Goal: Information Seeking & Learning: Check status

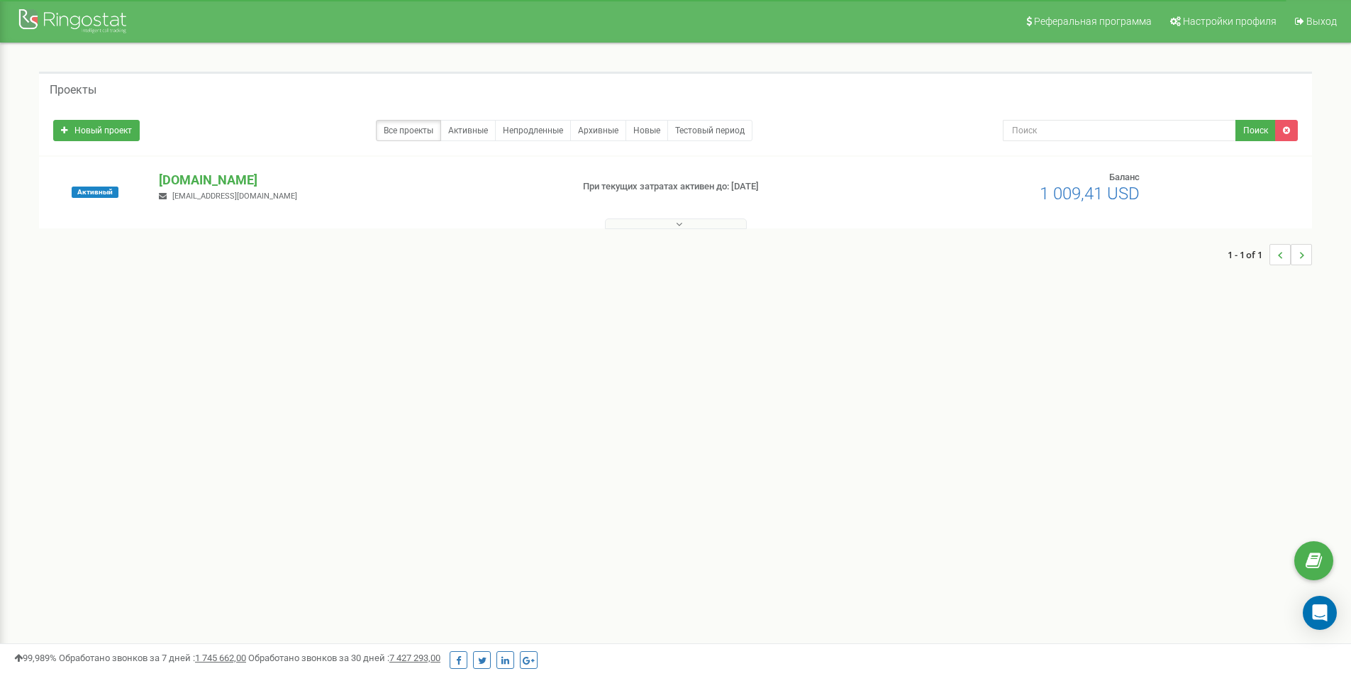
click at [680, 215] on div at bounding box center [676, 221] width 1266 height 14
click at [682, 222] on icon at bounding box center [679, 224] width 6 height 10
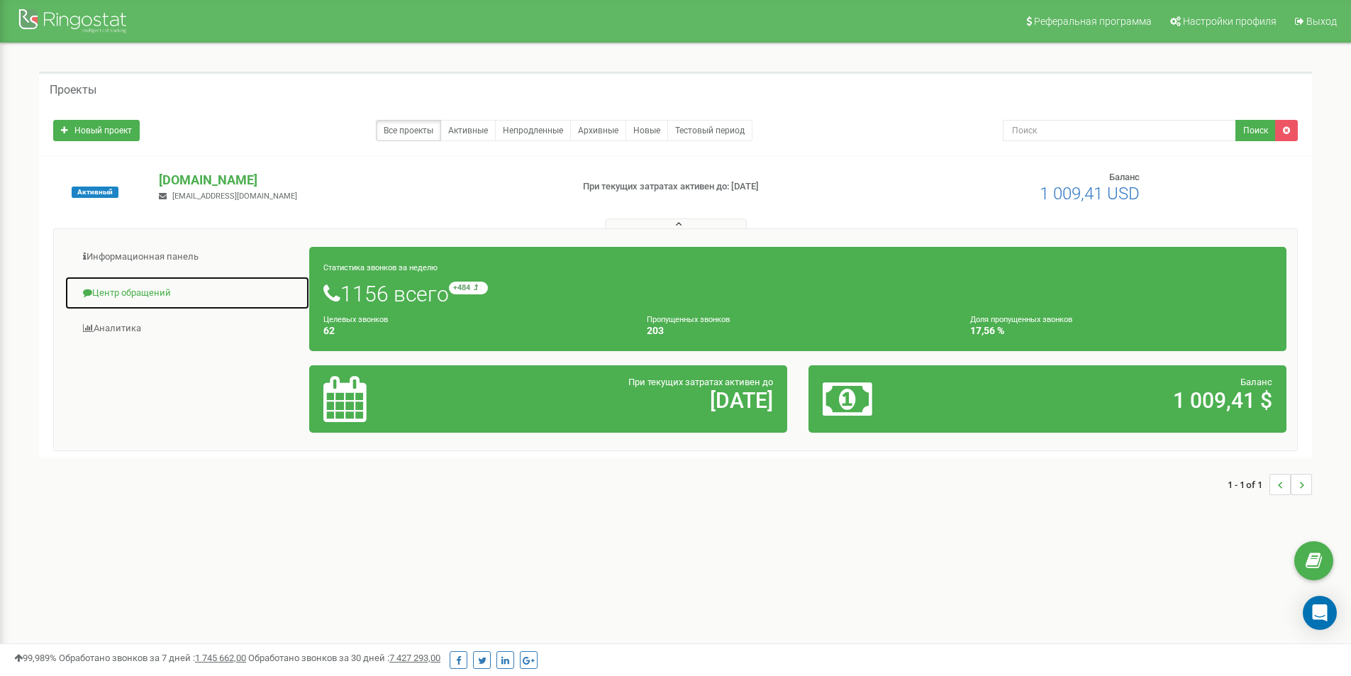
click at [132, 287] on link "Центр обращений" at bounding box center [187, 293] width 245 height 35
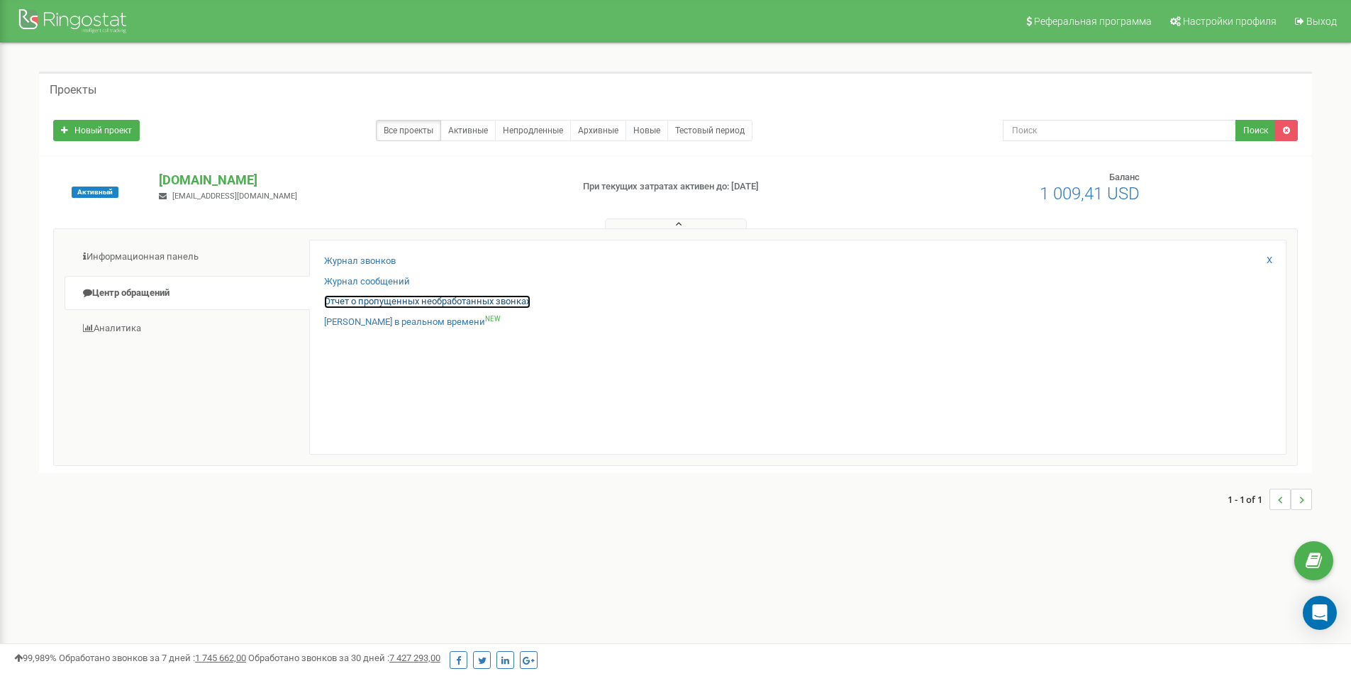
drag, startPoint x: 339, startPoint y: 303, endPoint x: 334, endPoint y: 296, distance: 8.1
click at [339, 303] on link "Отчет о пропущенных необработанных звонках" at bounding box center [427, 301] width 206 height 13
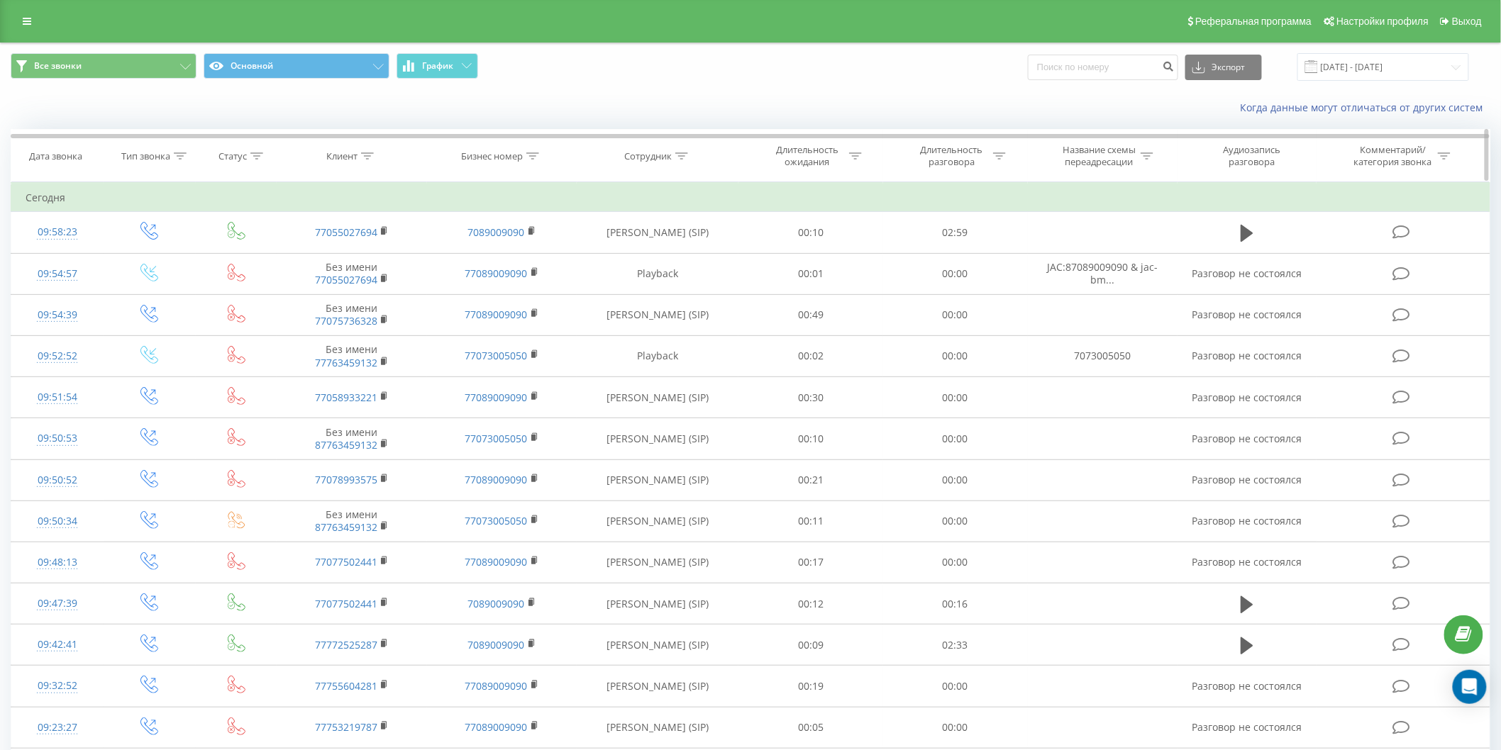
click at [531, 161] on div at bounding box center [532, 156] width 13 height 12
click at [532, 267] on input "text" at bounding box center [502, 257] width 125 height 25
type input "7073005050"
click at [531, 286] on span "OK" at bounding box center [532, 286] width 40 height 22
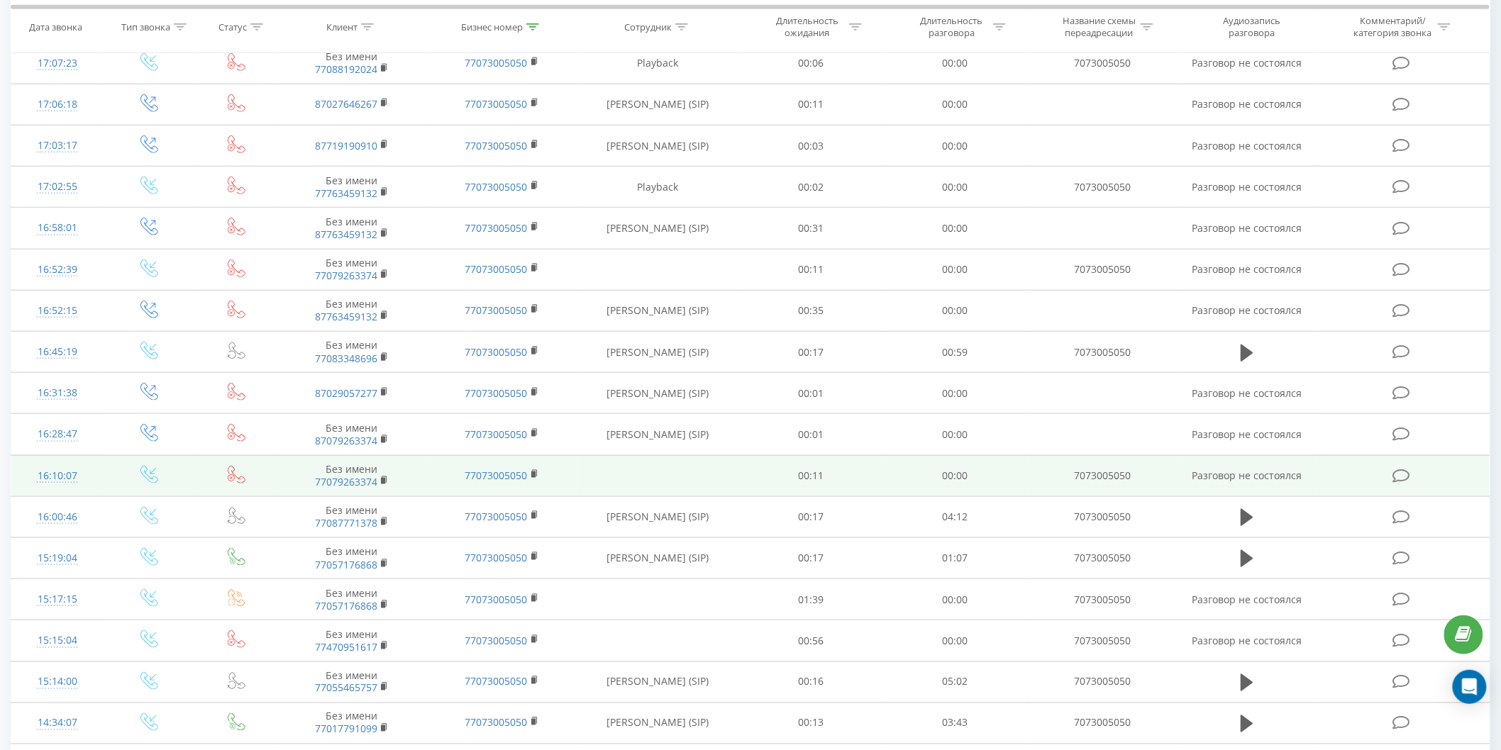
scroll to position [470, 0]
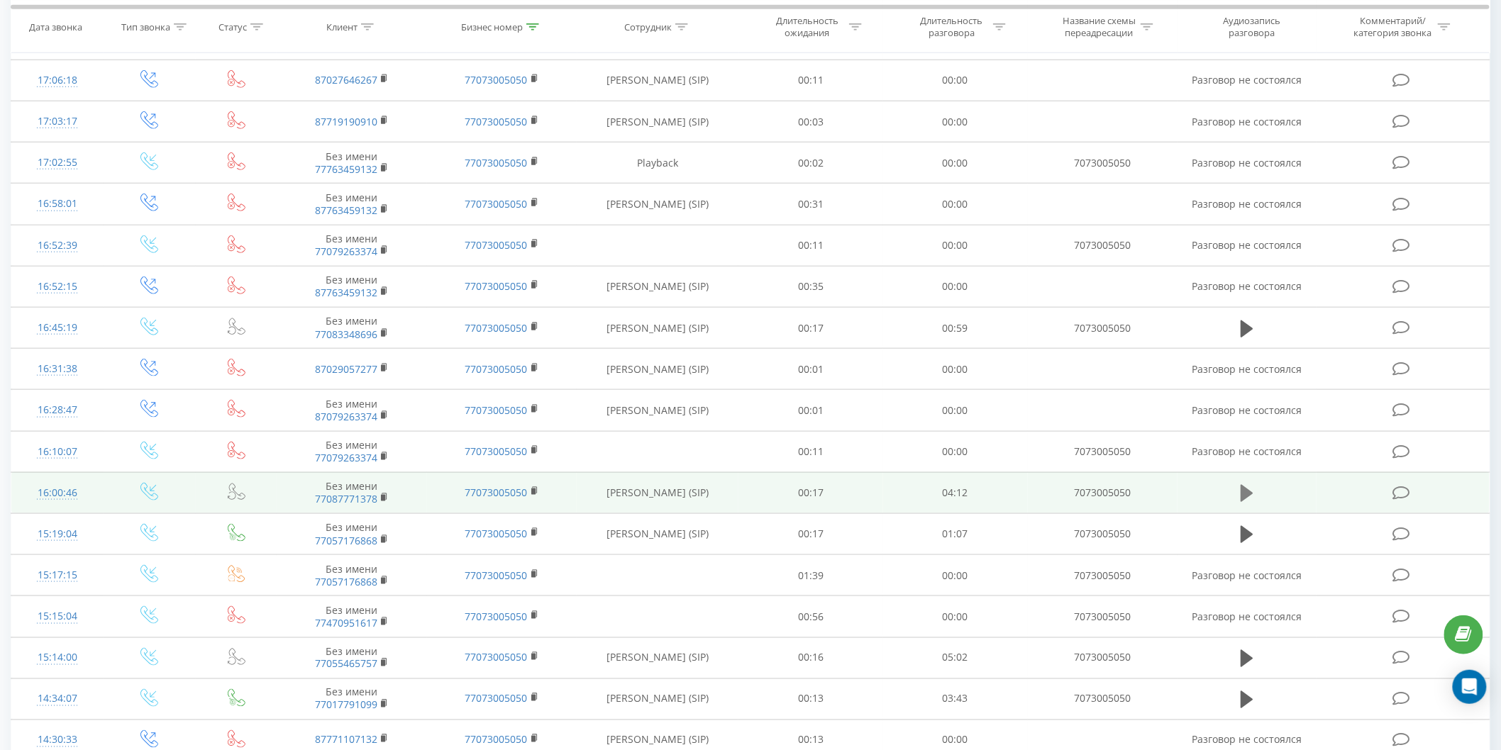
click at [1251, 492] on icon at bounding box center [1247, 493] width 13 height 17
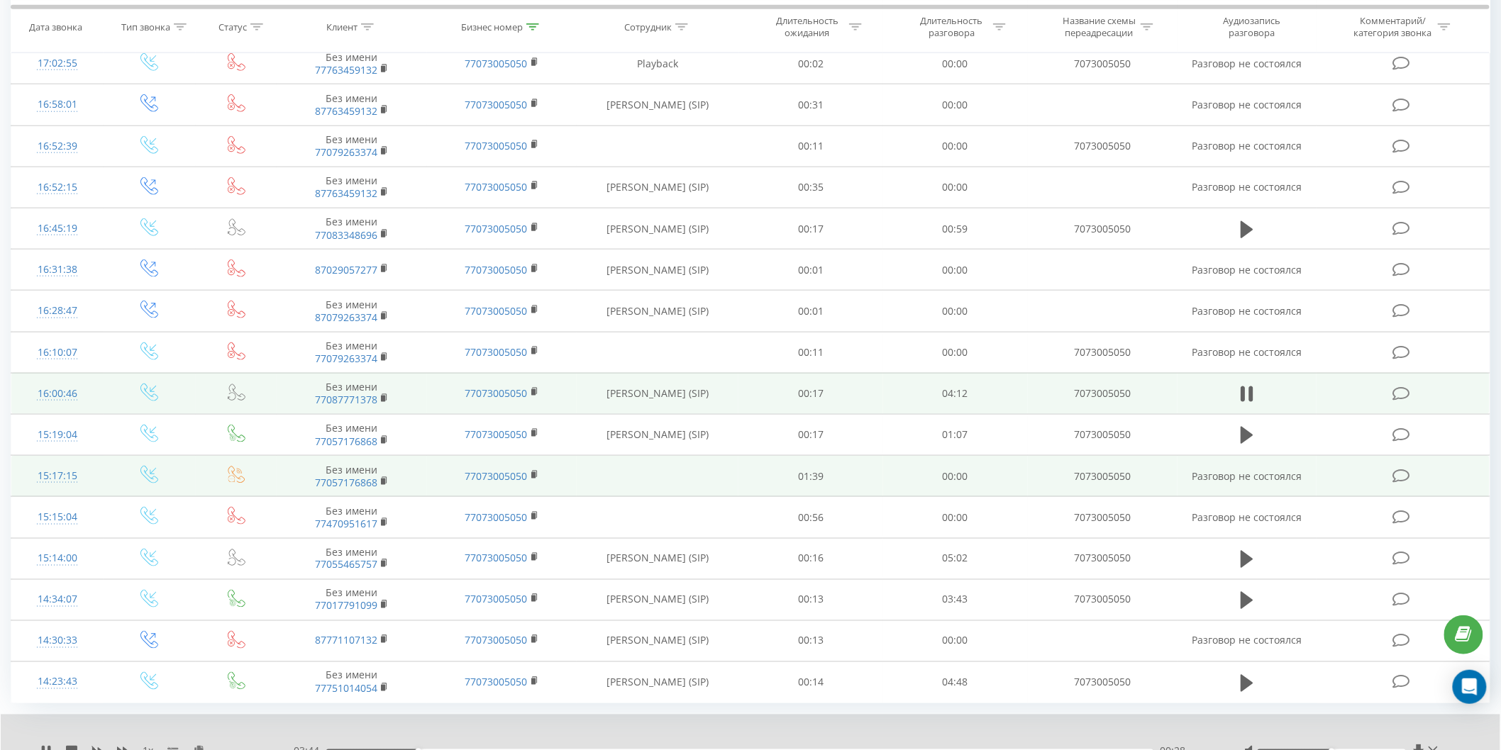
scroll to position [575, 0]
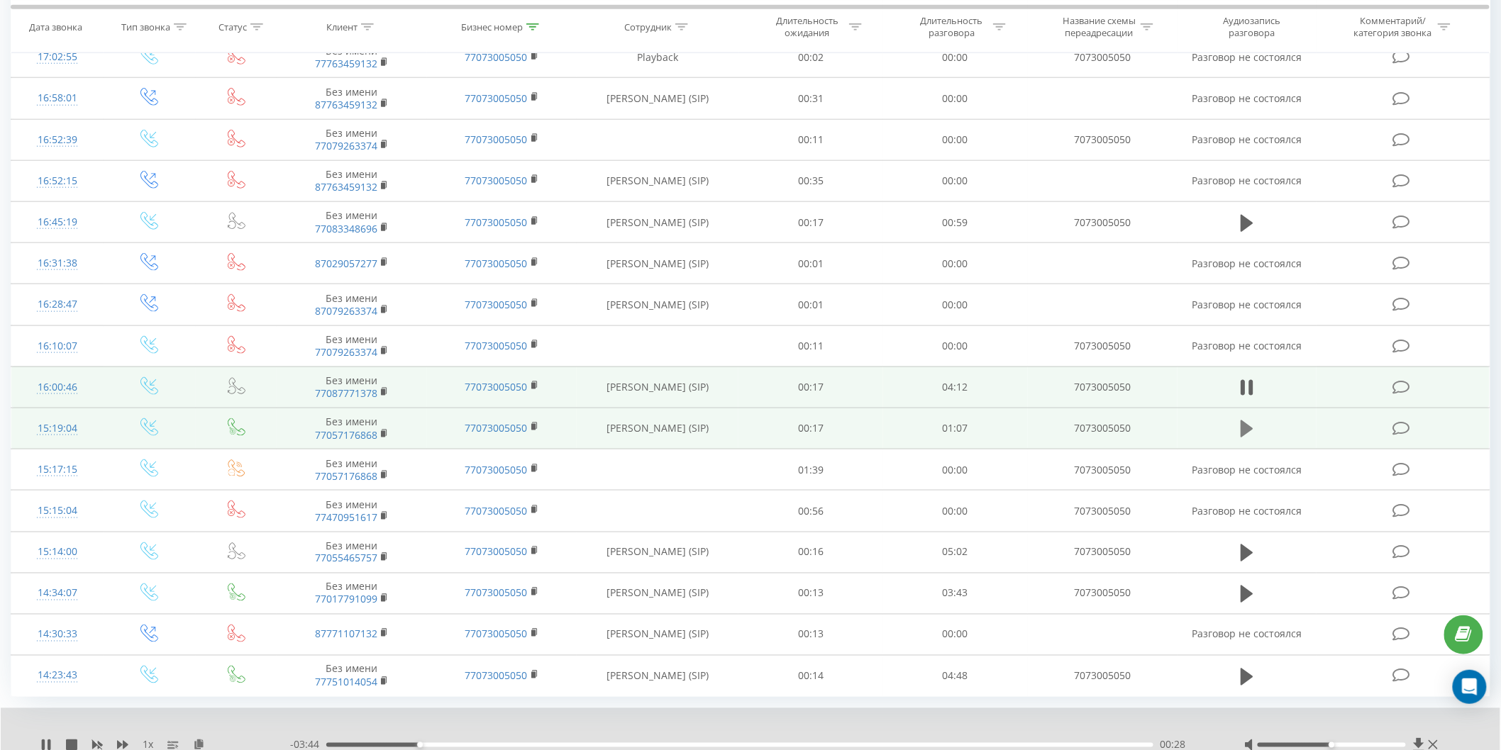
click at [1246, 428] on icon at bounding box center [1247, 429] width 13 height 17
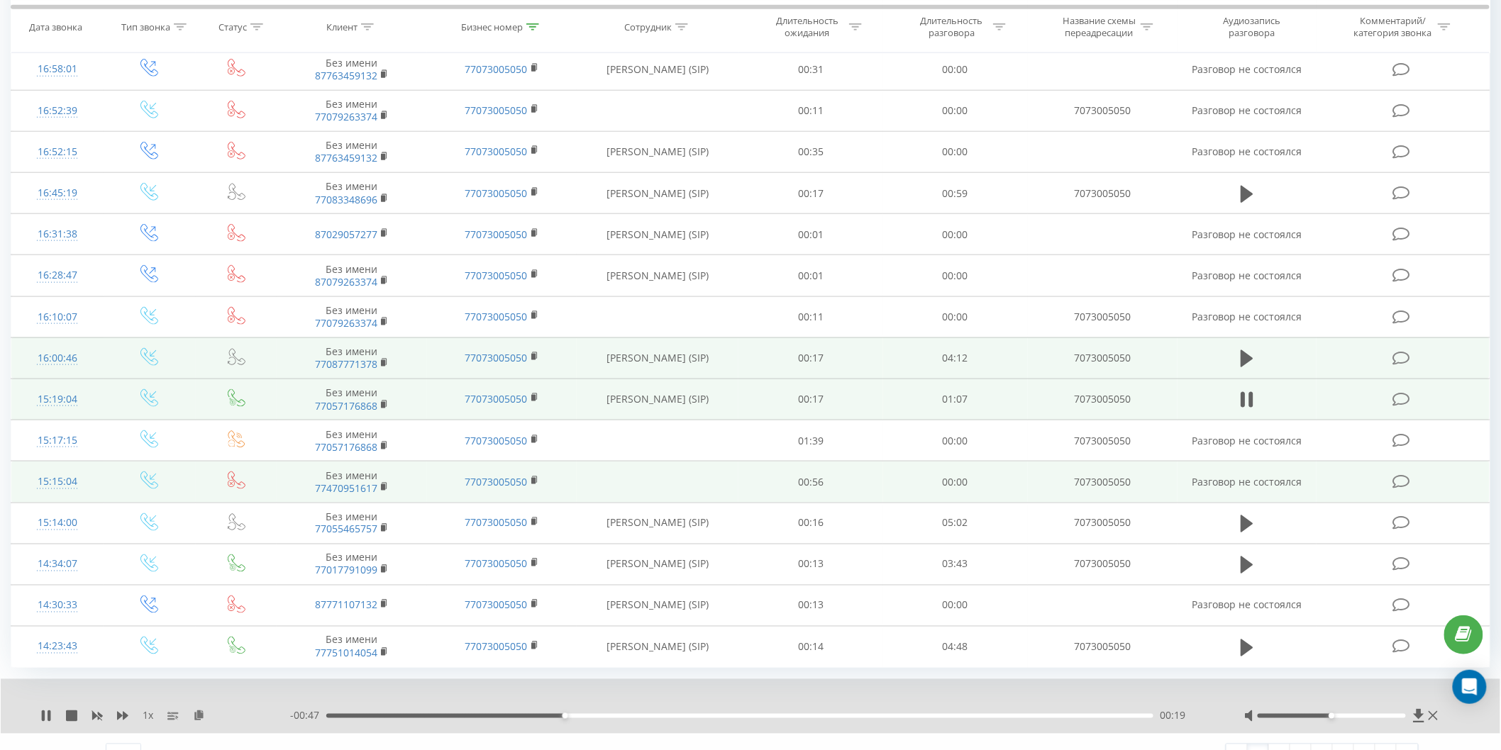
scroll to position [629, 0]
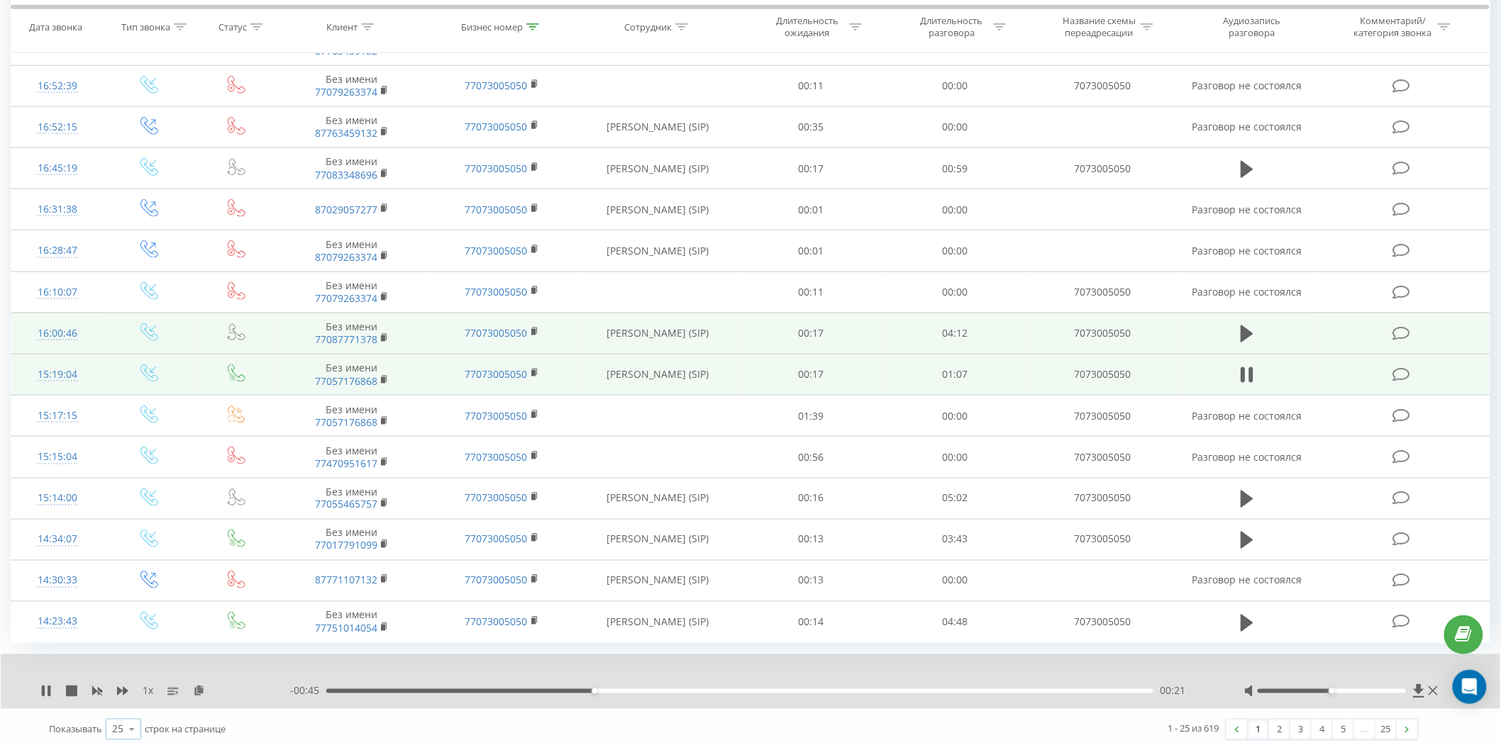
click at [131, 675] on icon at bounding box center [131, 730] width 21 height 28
click at [132, 675] on div "100" at bounding box center [123, 709] width 34 height 21
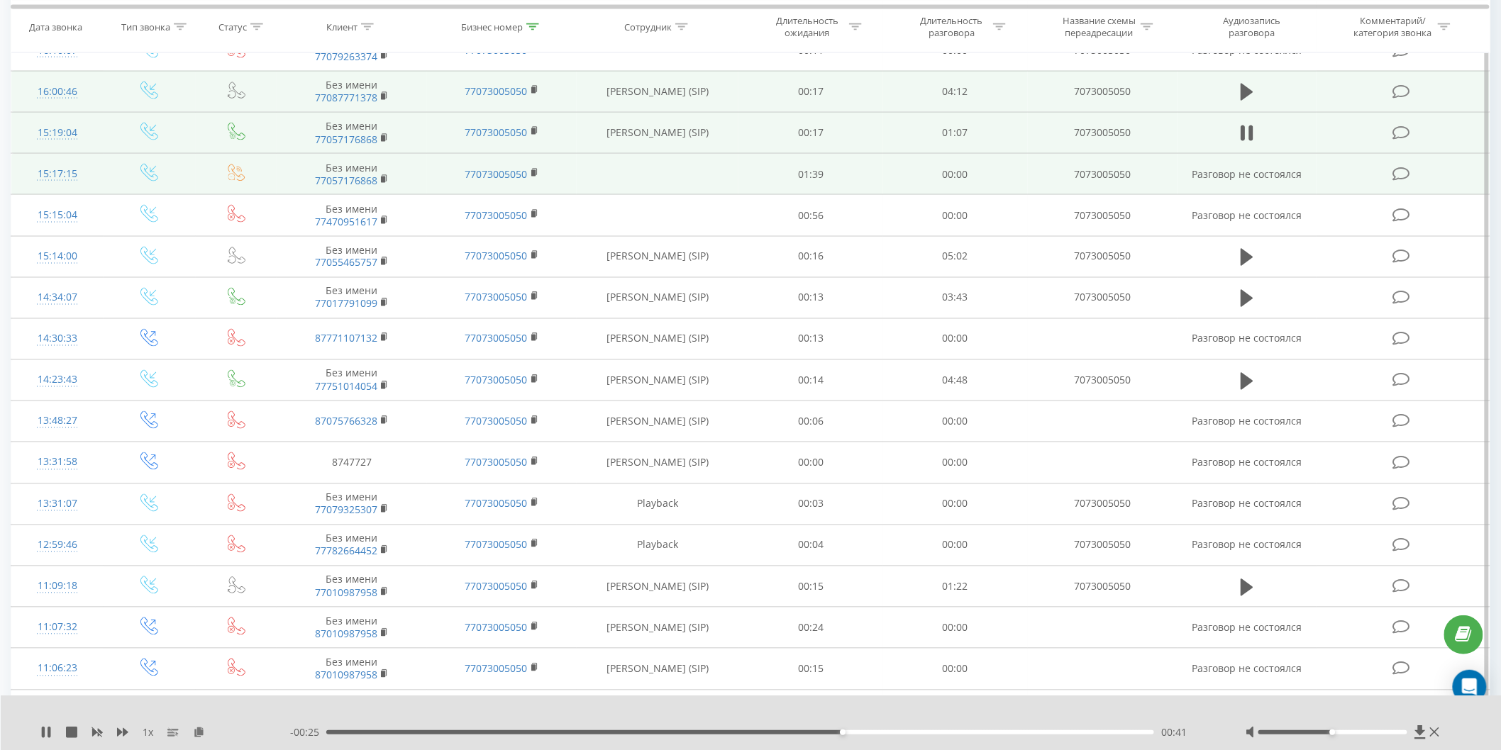
scroll to position [866, 0]
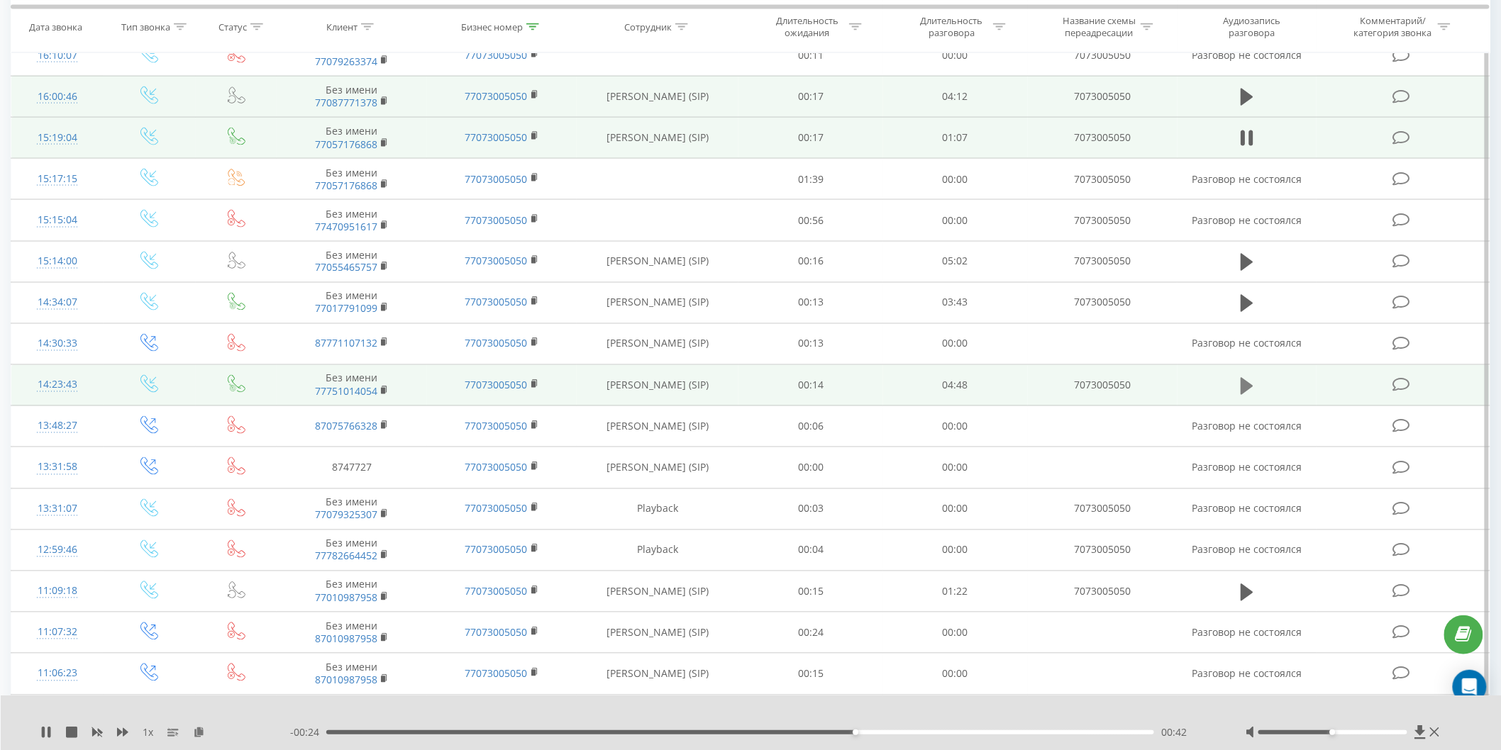
click at [1246, 382] on icon at bounding box center [1247, 385] width 13 height 17
click at [384, 675] on div "00:01" at bounding box center [740, 733] width 828 height 4
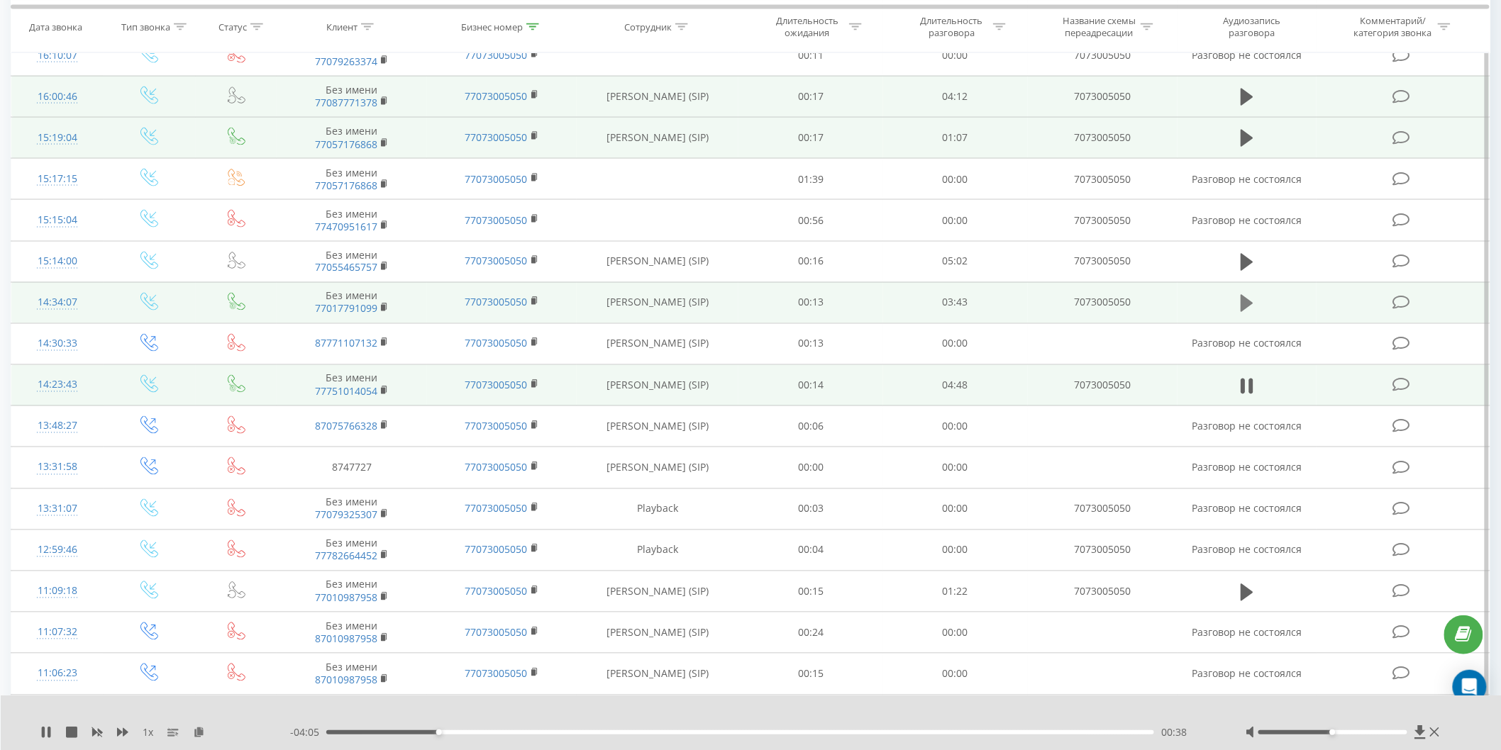
click at [1247, 307] on icon at bounding box center [1247, 303] width 13 height 17
click at [396, 675] on div "00:18" at bounding box center [740, 733] width 828 height 4
click at [1245, 296] on icon at bounding box center [1247, 304] width 13 height 20
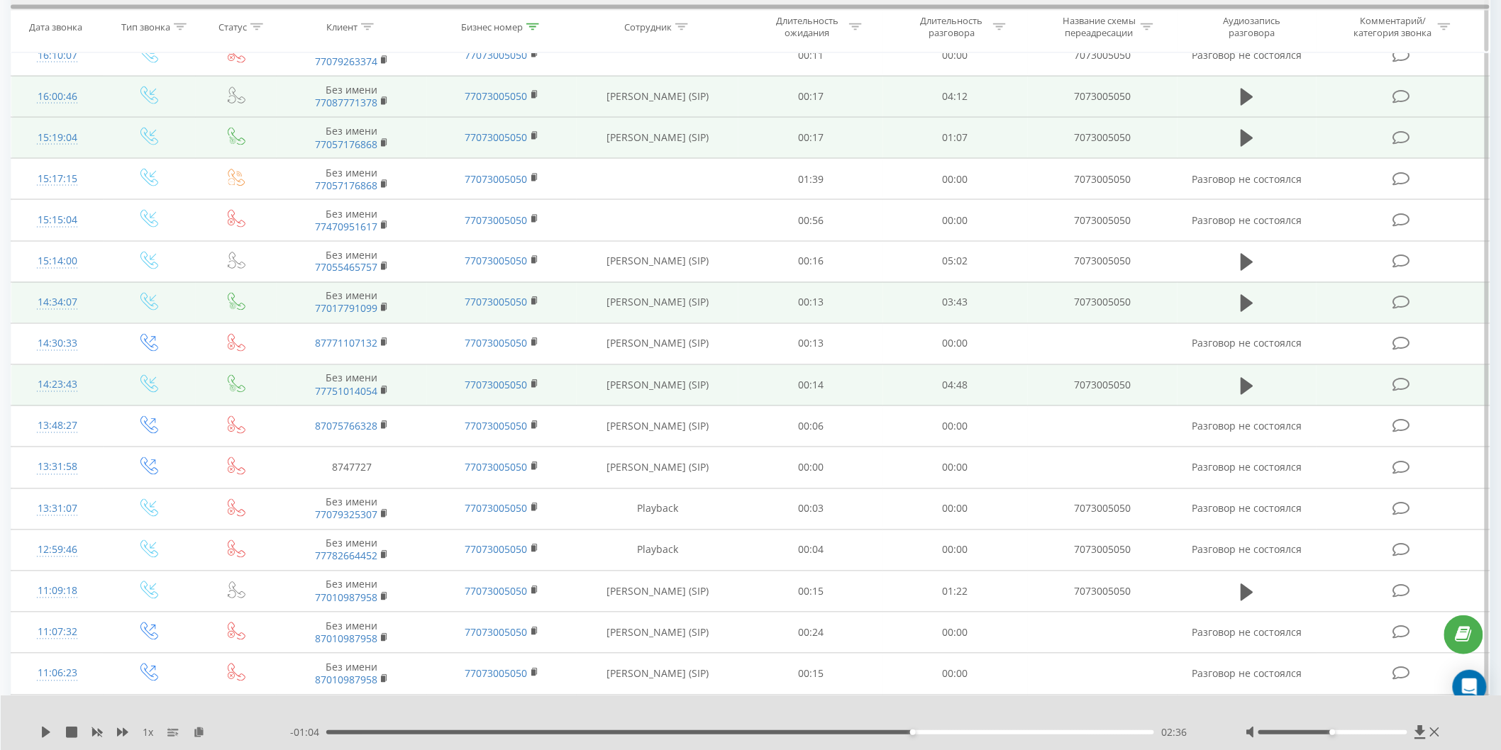
click at [104, 1] on div at bounding box center [751, 5] width 1480 height 11
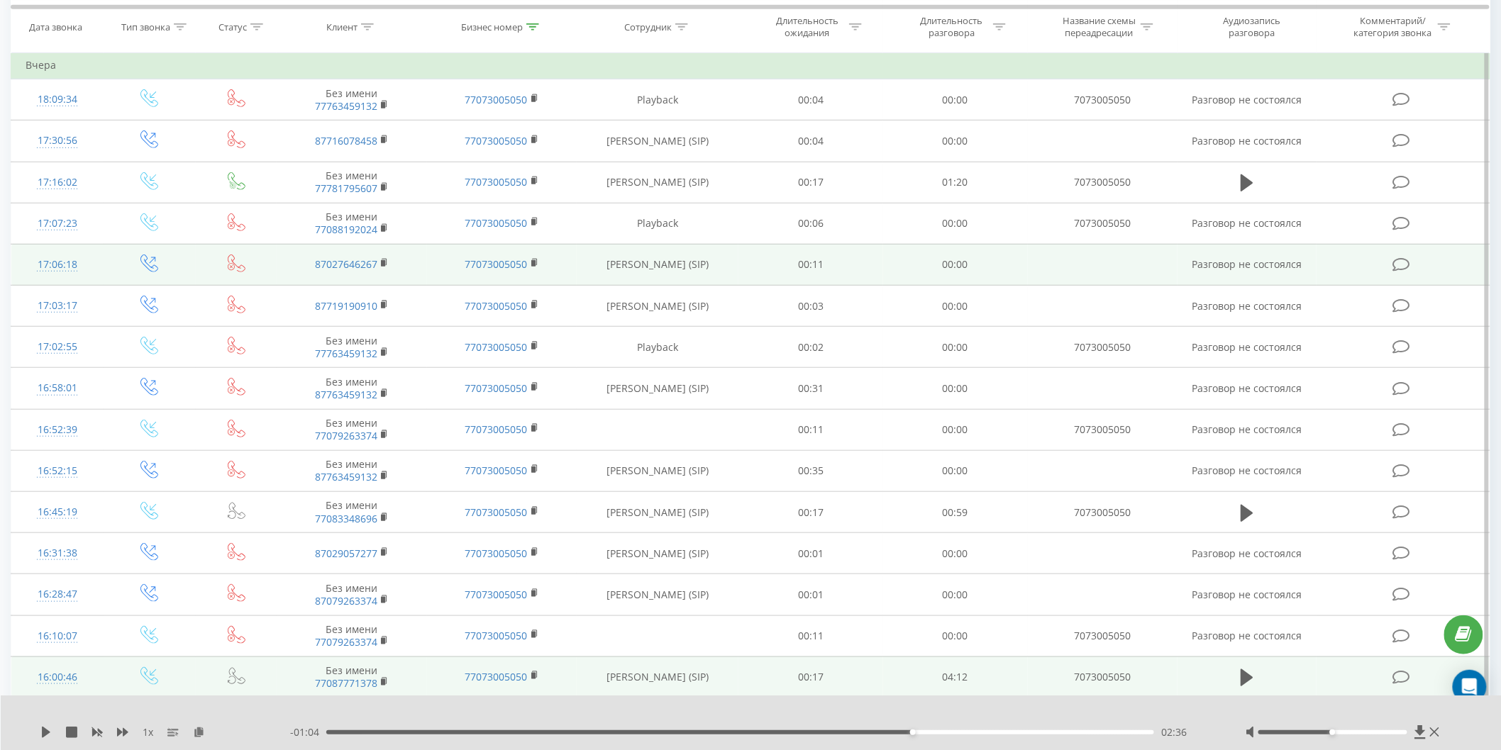
scroll to position [0, 0]
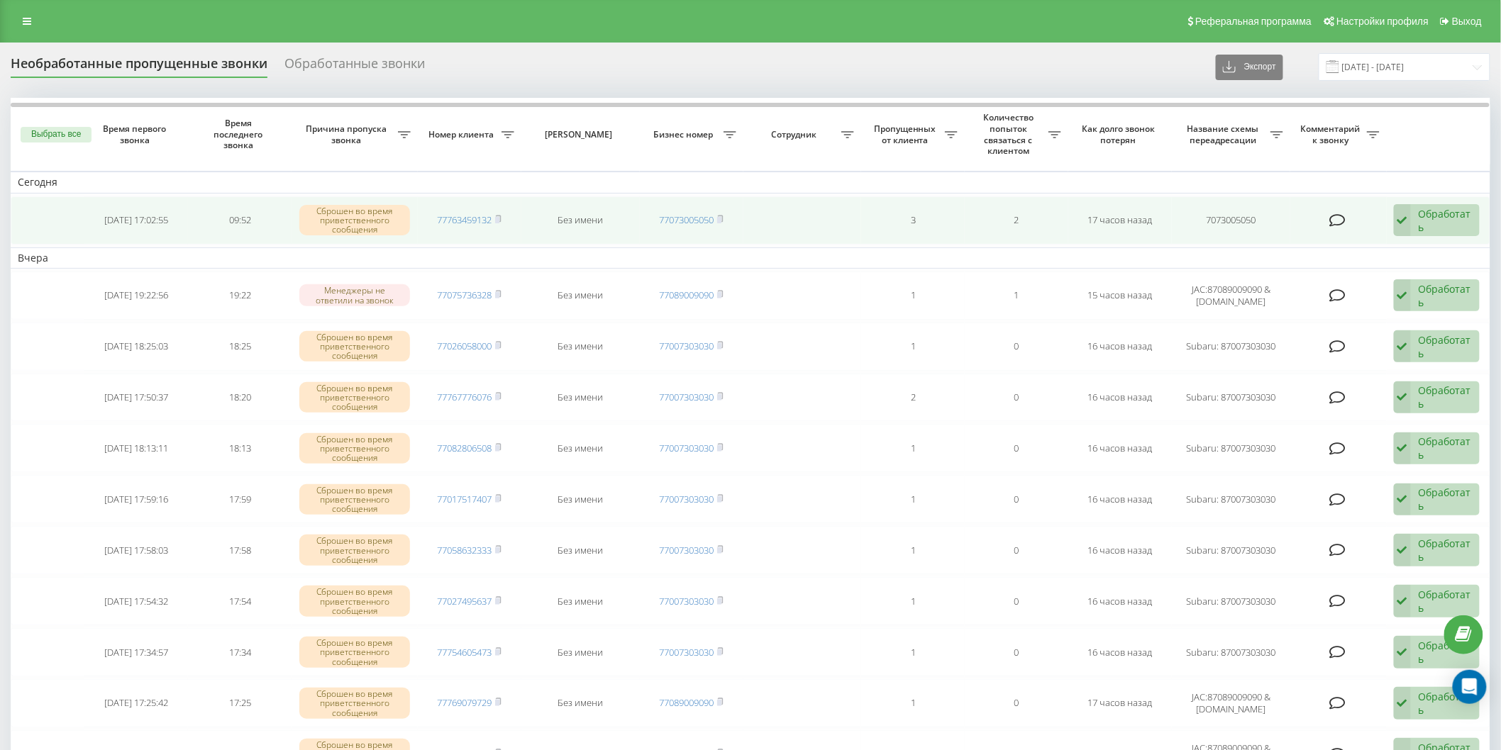
click at [1417, 215] on div "Обработать Не удалось связаться Связался с клиентом с помощью другого канала Кл…" at bounding box center [1437, 220] width 86 height 33
click at [1296, 298] on span "Клиент перезвонил сам с другого номера" at bounding box center [1343, 300] width 249 height 13
